Goal: Navigation & Orientation: Find specific page/section

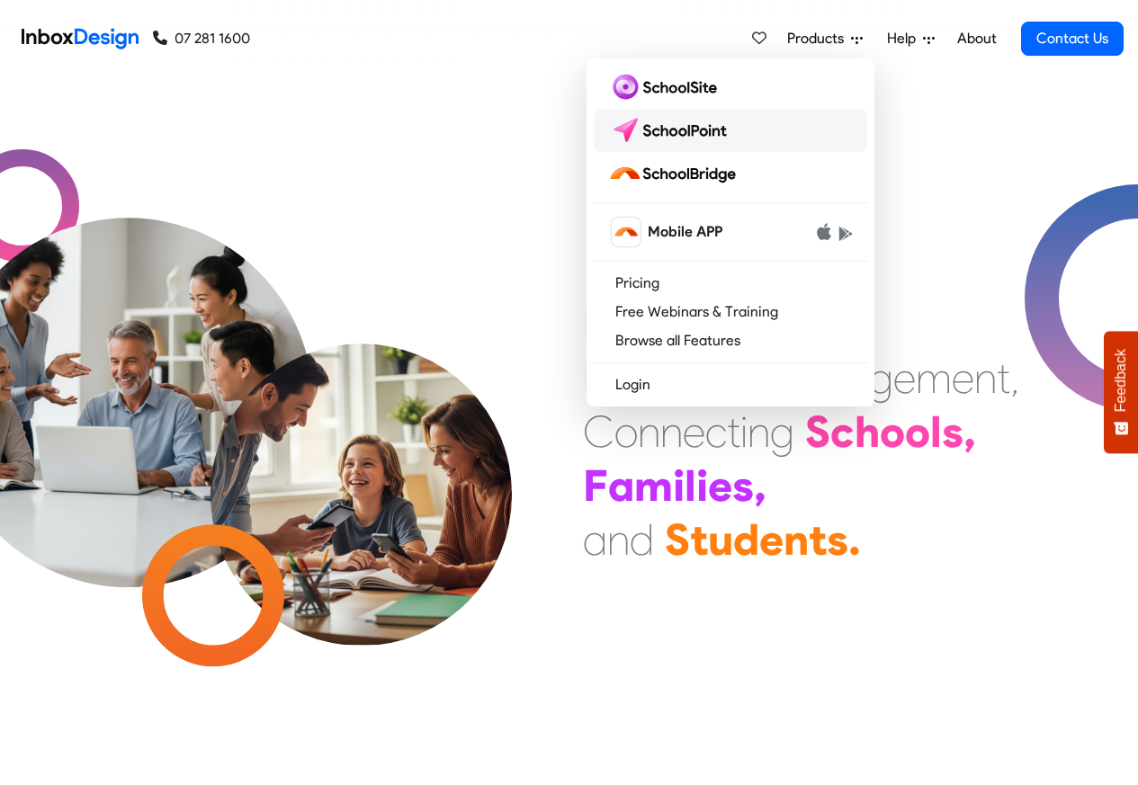
click at [676, 133] on img at bounding box center [671, 130] width 127 height 29
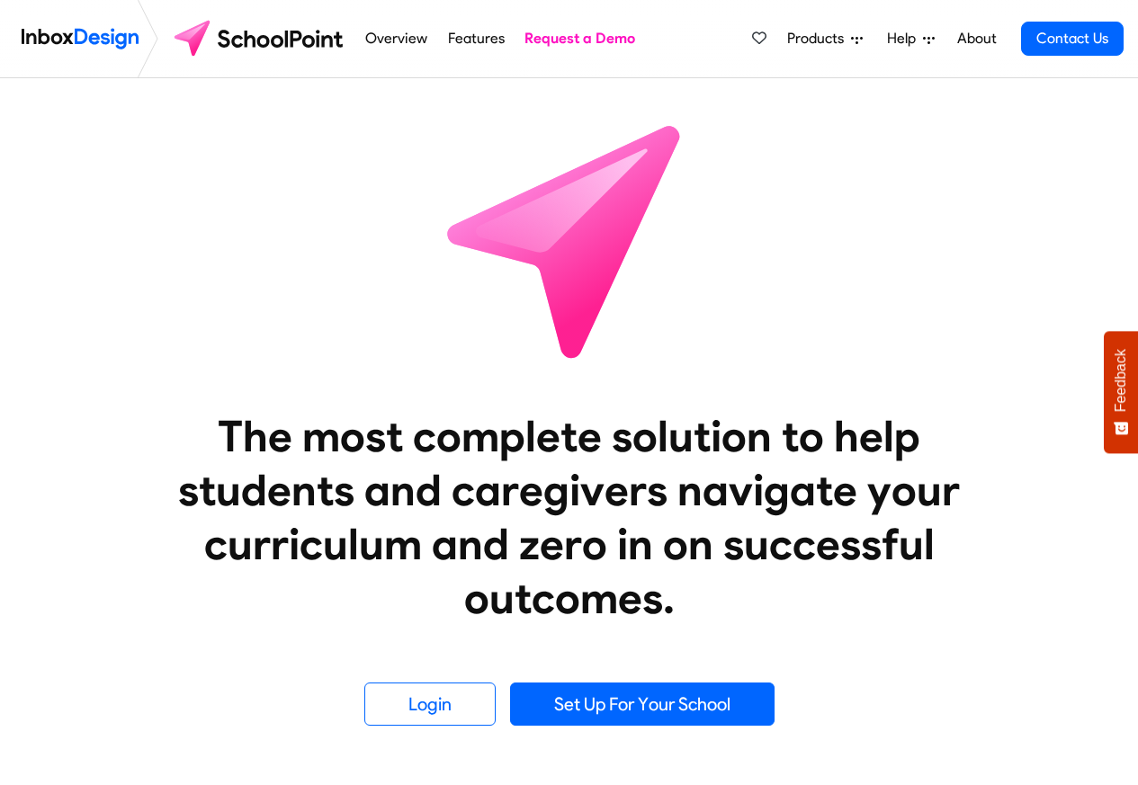
click at [817, 40] on span "Products" at bounding box center [819, 39] width 64 height 22
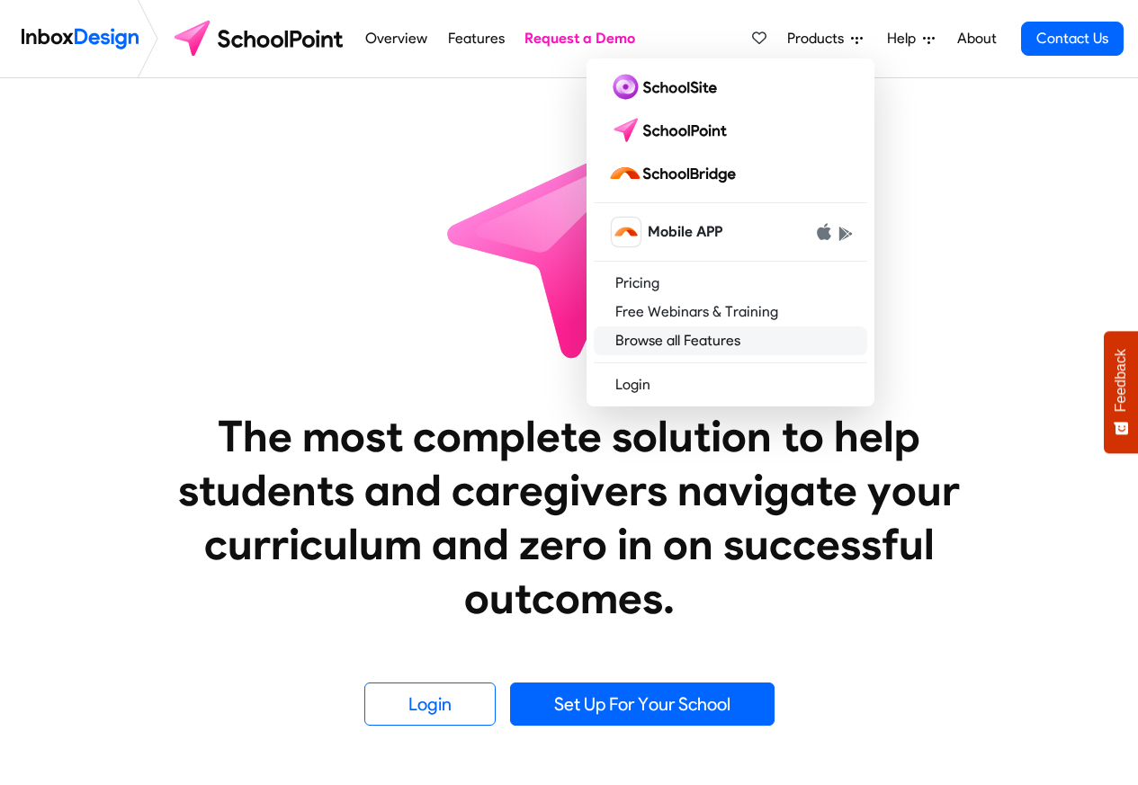
click at [659, 340] on link "Browse all Features" at bounding box center [730, 341] width 273 height 29
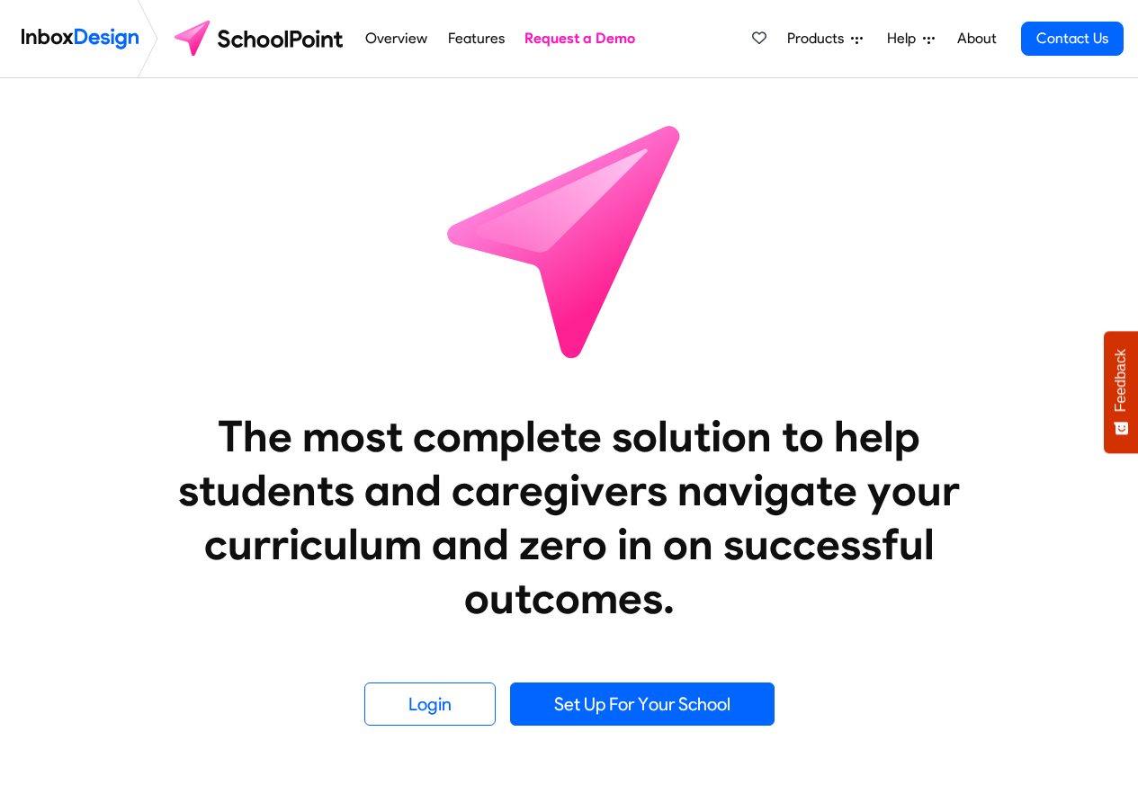
click at [488, 40] on link "Features" at bounding box center [476, 39] width 67 height 36
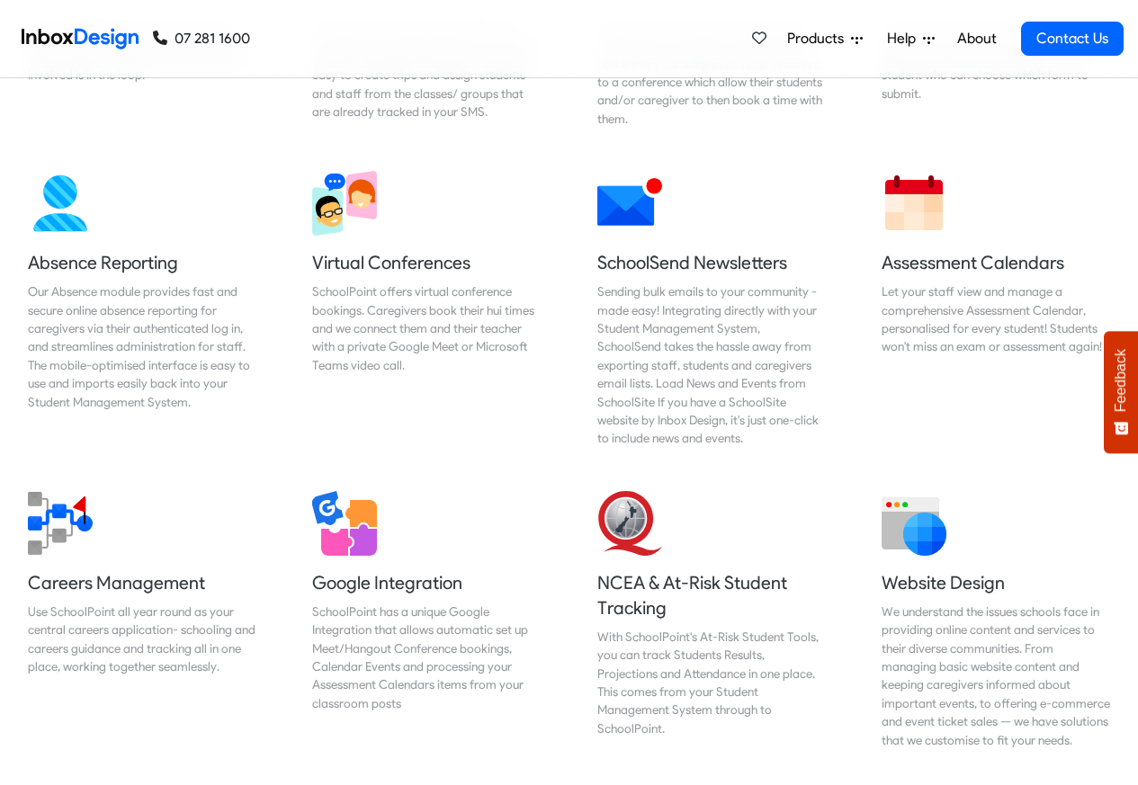
scroll to position [1923, 0]
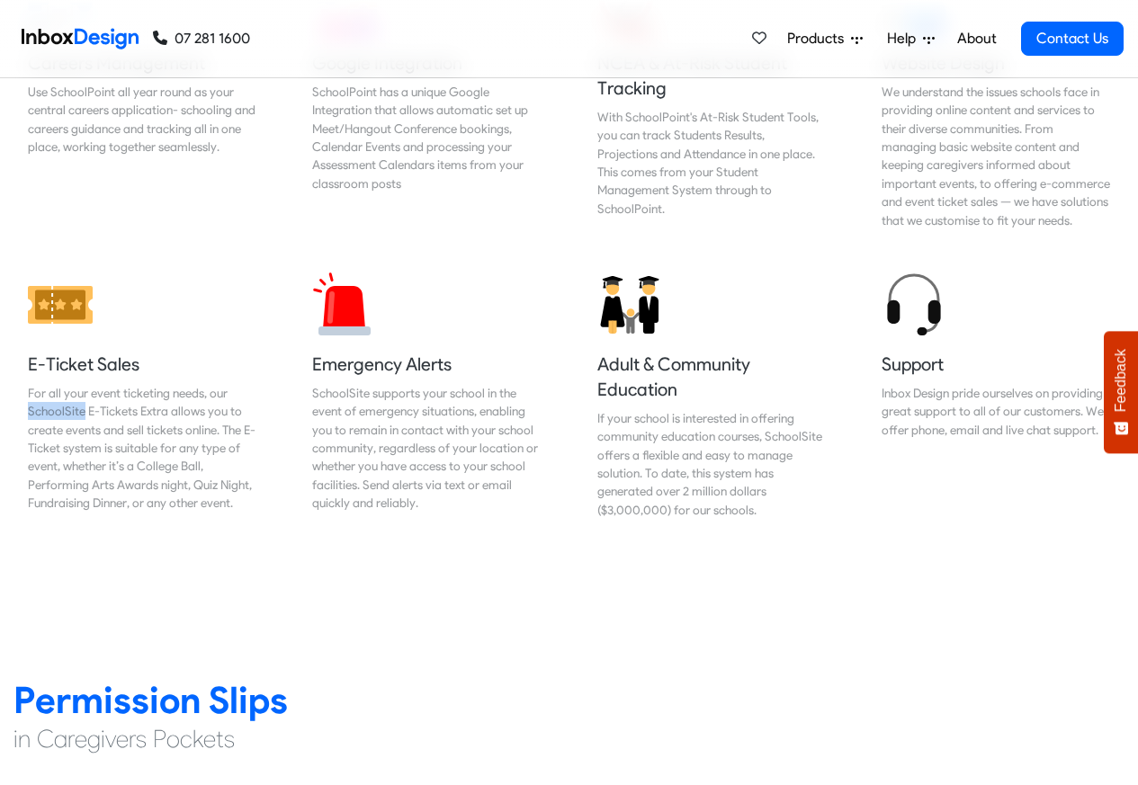
click at [973, 40] on link "About" at bounding box center [976, 39] width 49 height 36
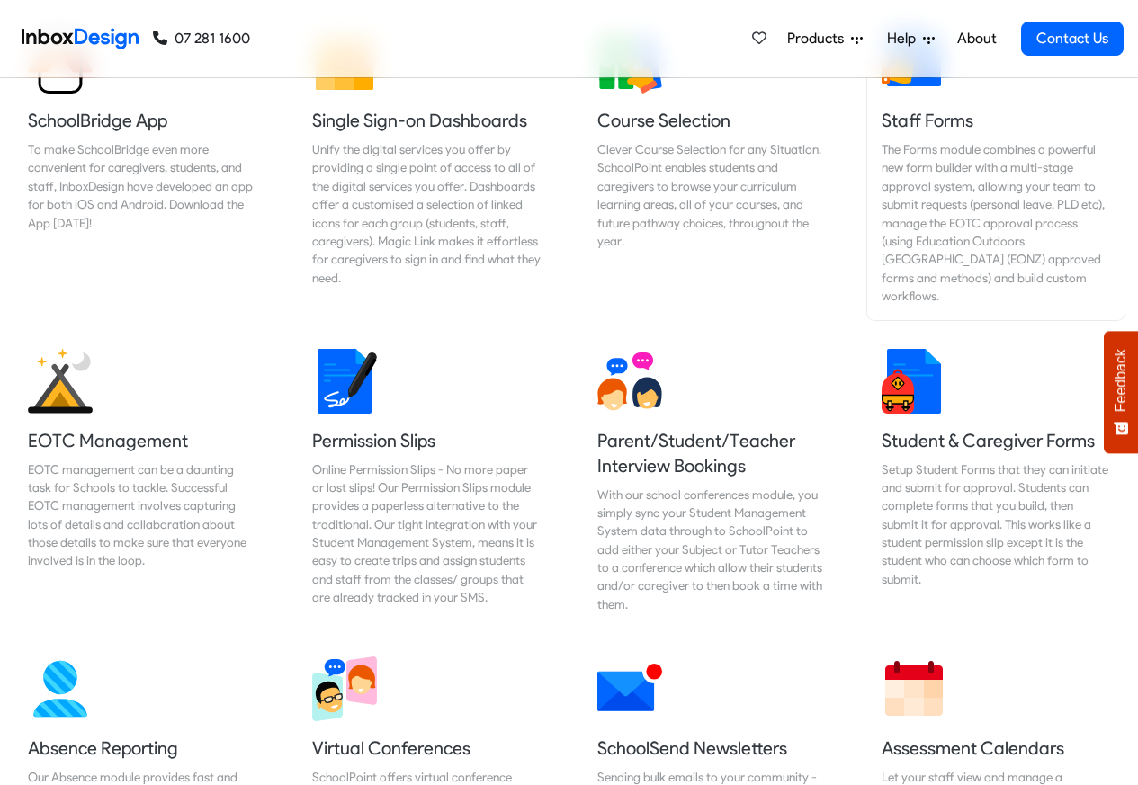
scroll to position [1063, 0]
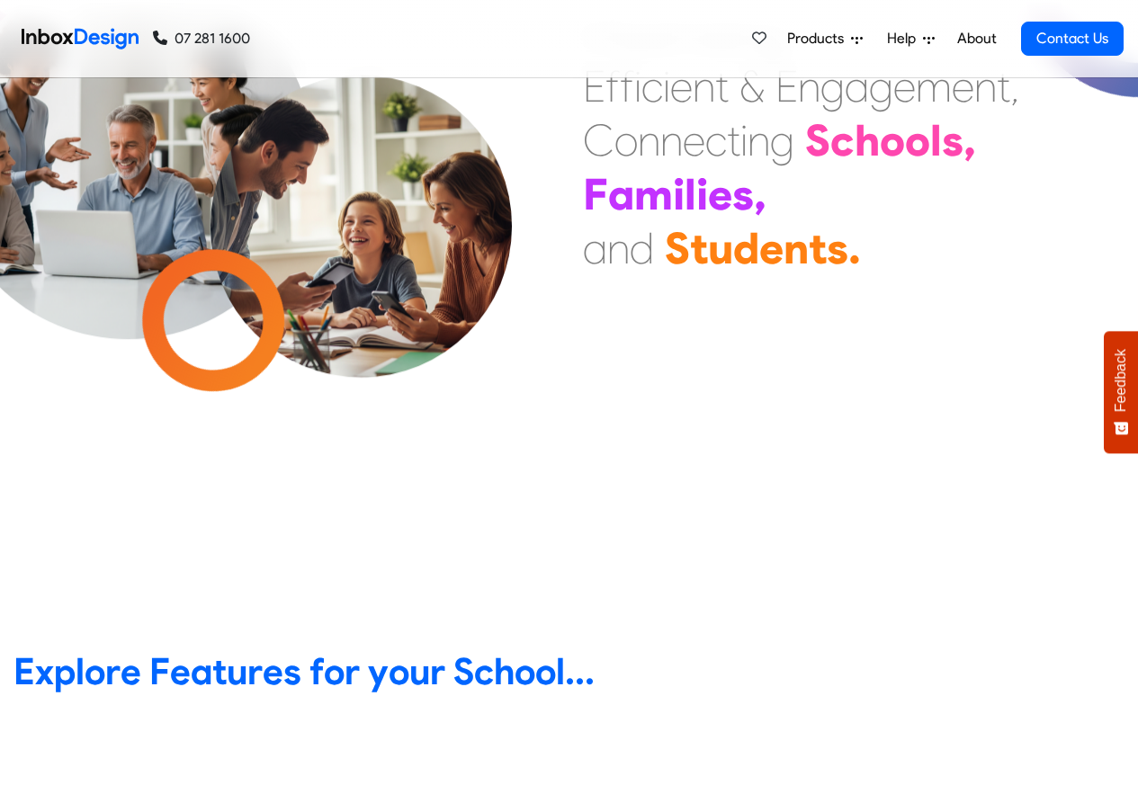
scroll to position [108, 0]
